Goal: Register for event/course

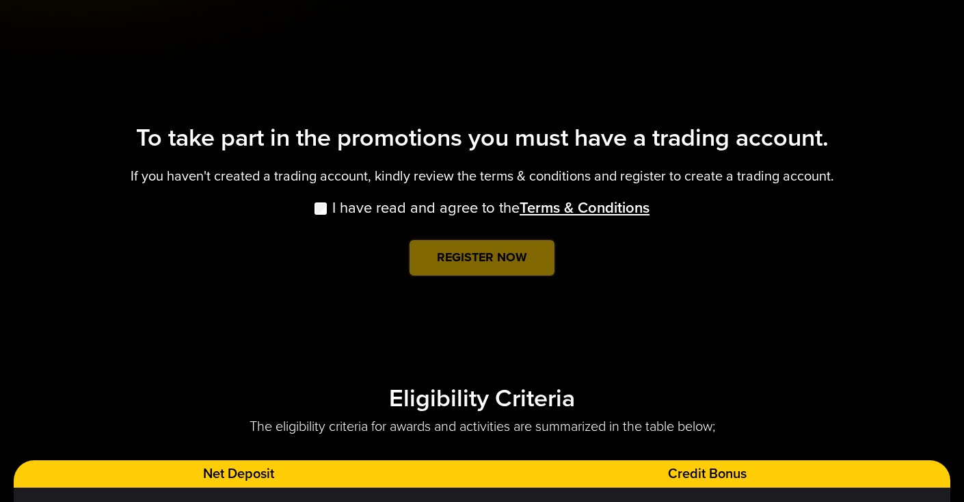
scroll to position [499, 0]
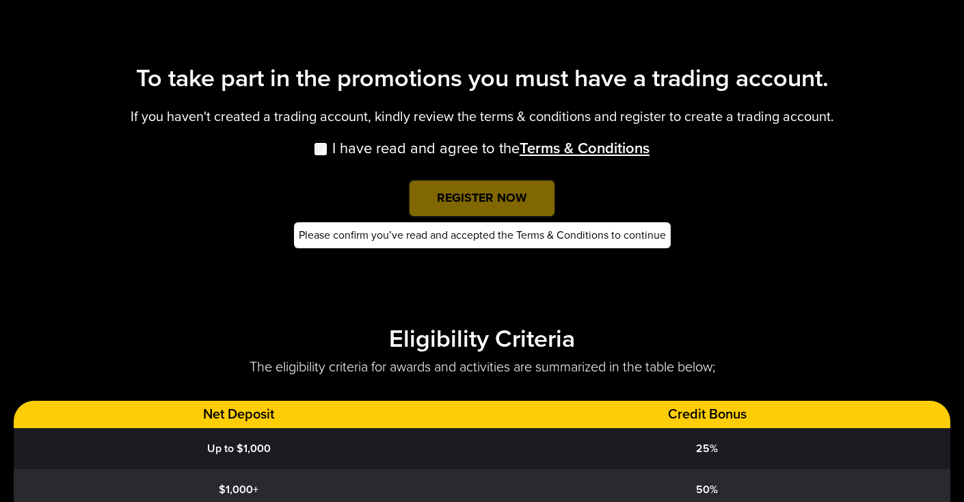
click at [431, 187] on div "REGISTER NOW Please confirm you’ve read and accepted the Terms & Conditions to …" at bounding box center [482, 214] width 377 height 70
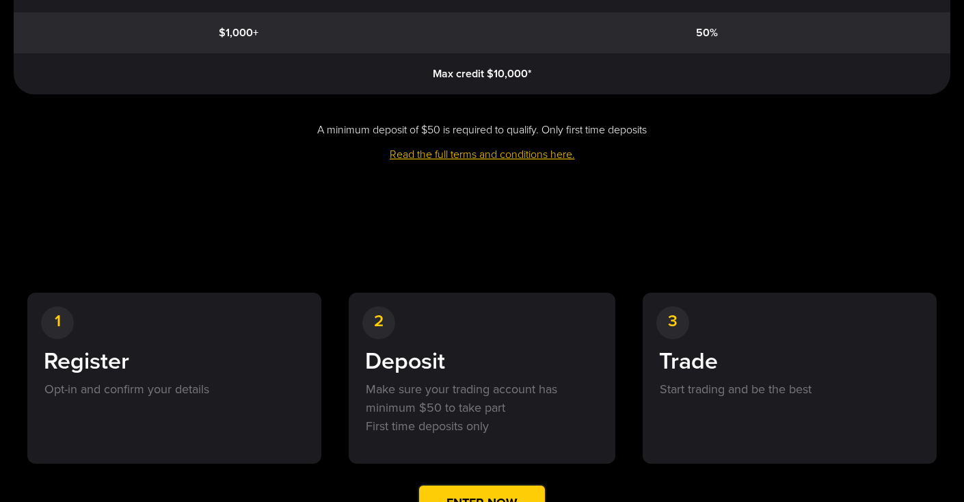
scroll to position [1132, 0]
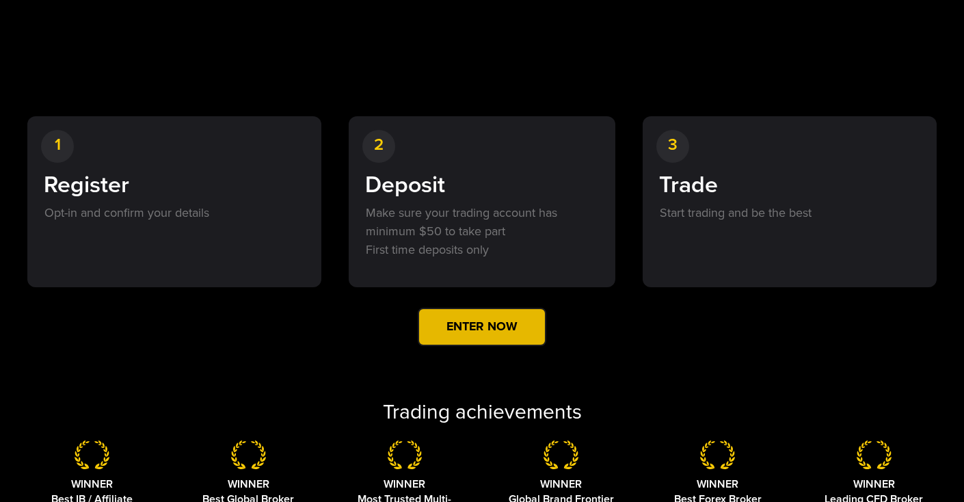
click at [482, 327] on div at bounding box center [482, 327] width 0 height 0
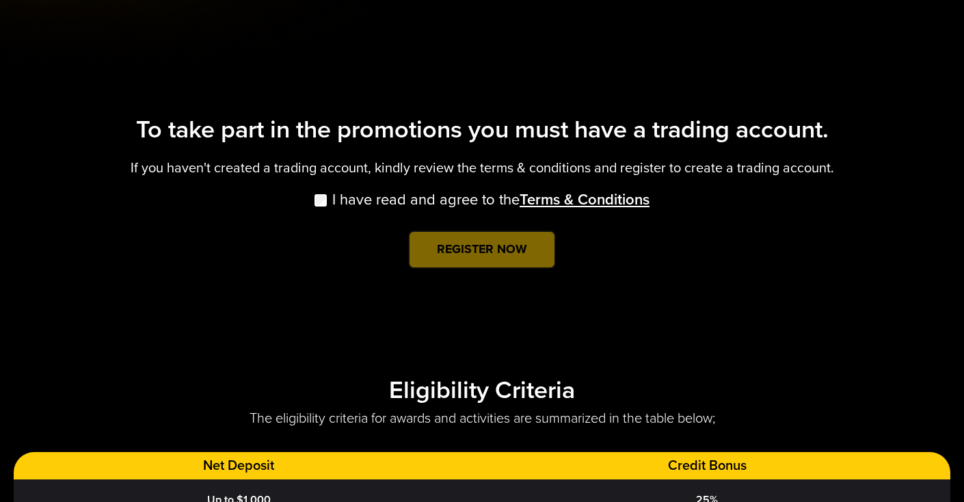
scroll to position [484, 0]
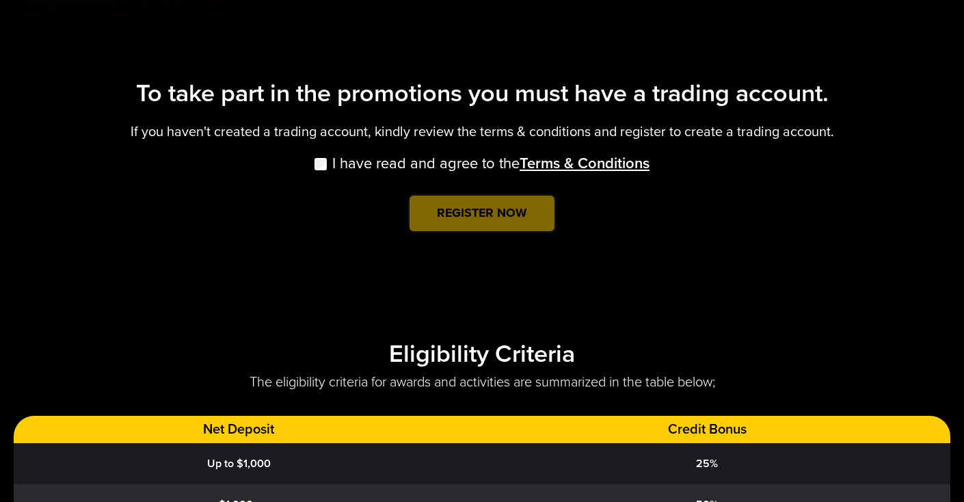
click at [323, 170] on label "I have read and agree to the Terms & Conditions" at bounding box center [481, 173] width 335 height 42
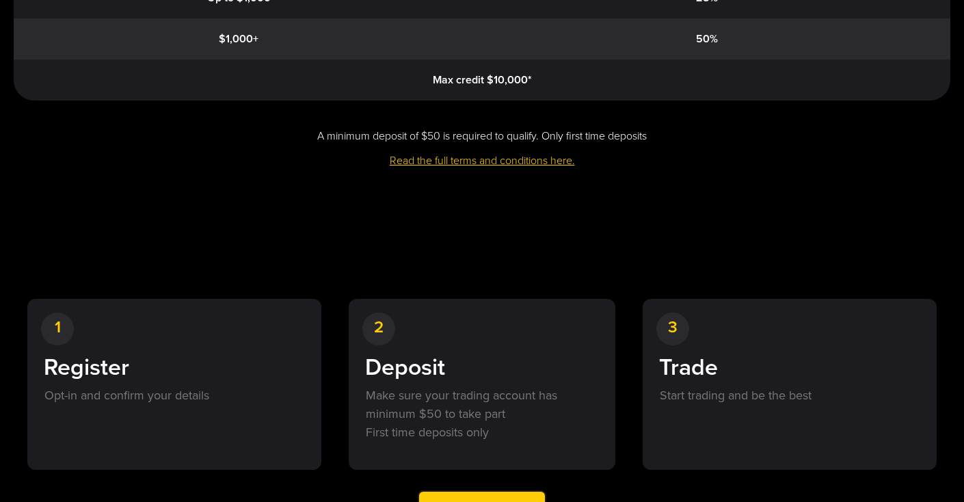
scroll to position [1268, 0]
